Goal: Task Accomplishment & Management: Use online tool/utility

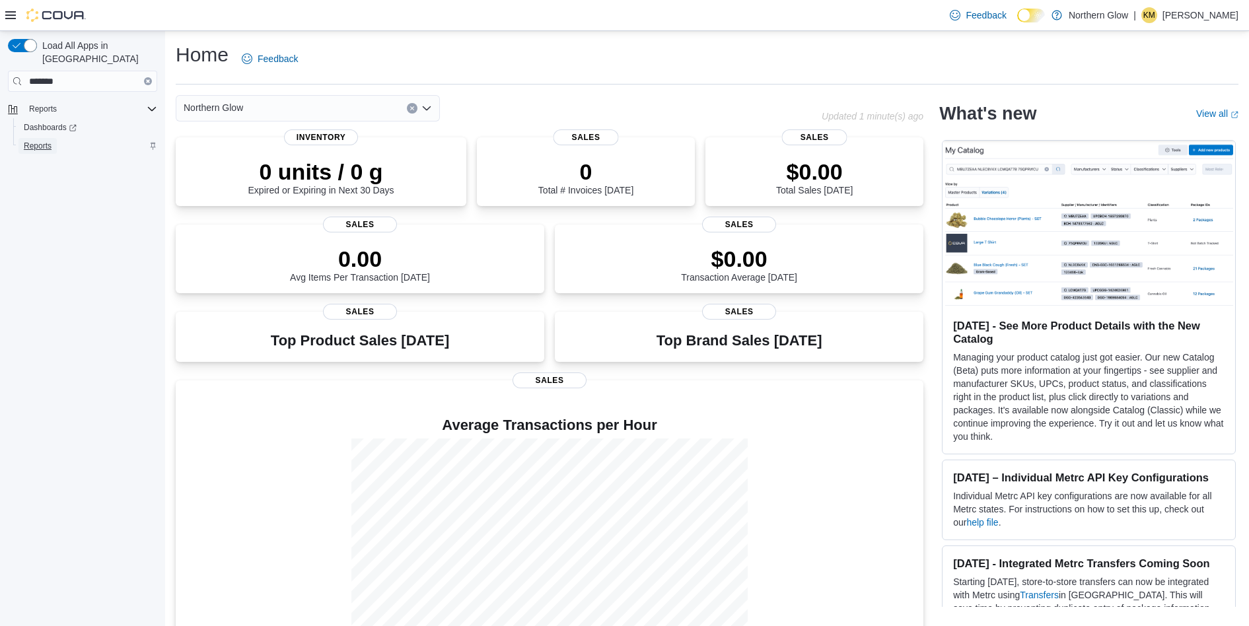
click at [43, 141] on span "Reports" at bounding box center [38, 146] width 28 height 11
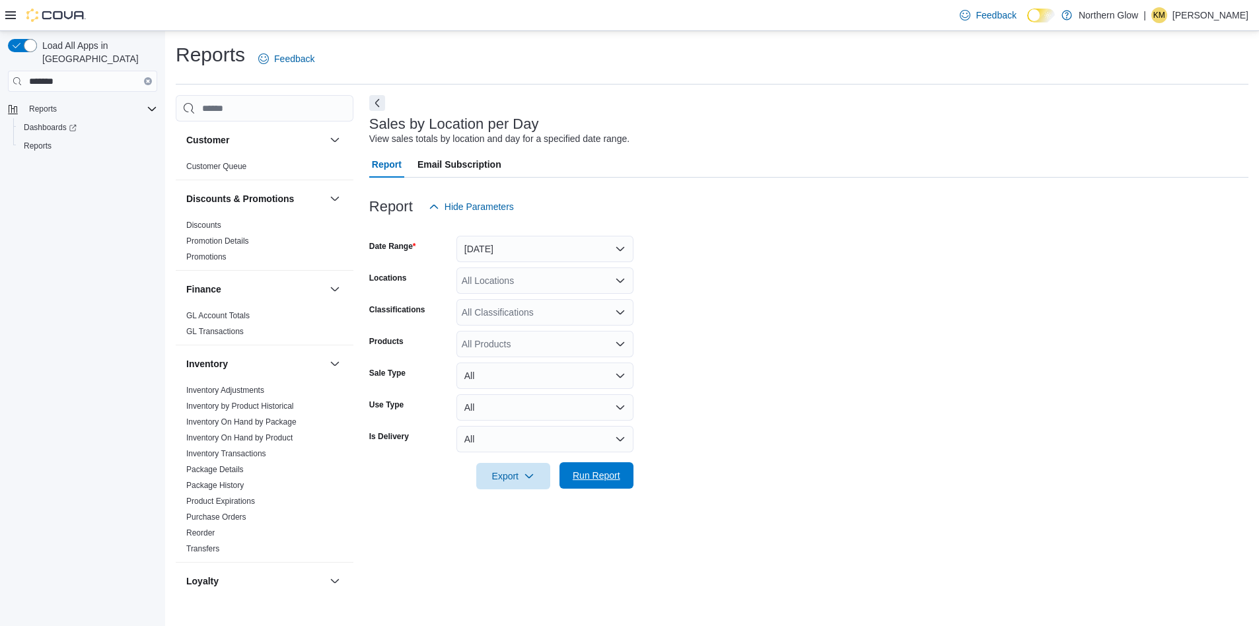
click at [616, 482] on span "Run Report" at bounding box center [597, 475] width 48 height 13
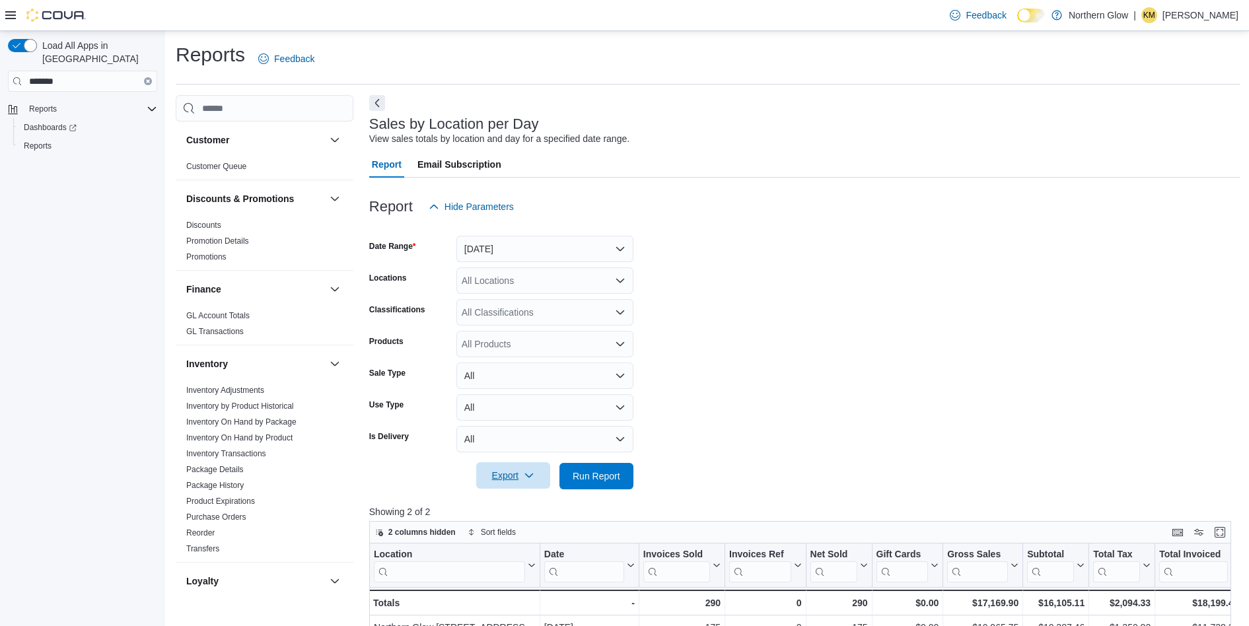
click at [494, 474] on span "Export" at bounding box center [513, 476] width 58 height 26
click at [515, 529] on span "Export to Csv" at bounding box center [515, 529] width 59 height 11
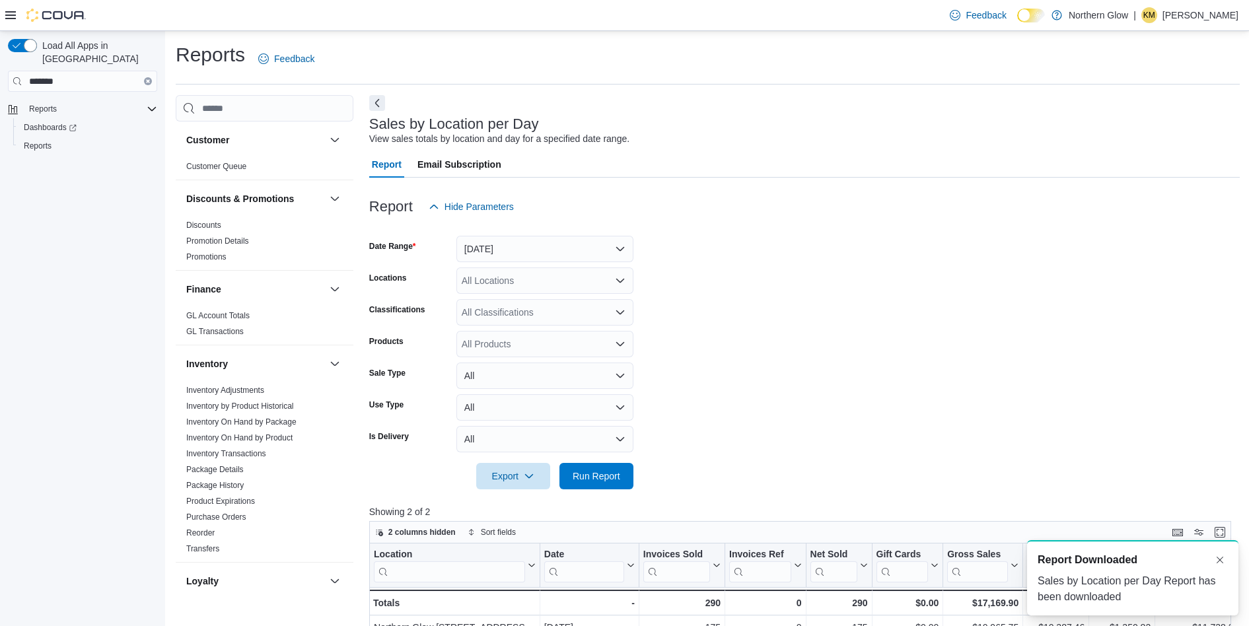
click at [779, 303] on form "Date Range Yesterday Locations All Locations Classifications All Classification…" at bounding box center [804, 355] width 871 height 270
click at [1210, 19] on p "Krista Maitland" at bounding box center [1201, 15] width 76 height 16
click at [1156, 134] on span "Sign Out" at bounding box center [1154, 129] width 36 height 13
